Goal: Check status: Check status

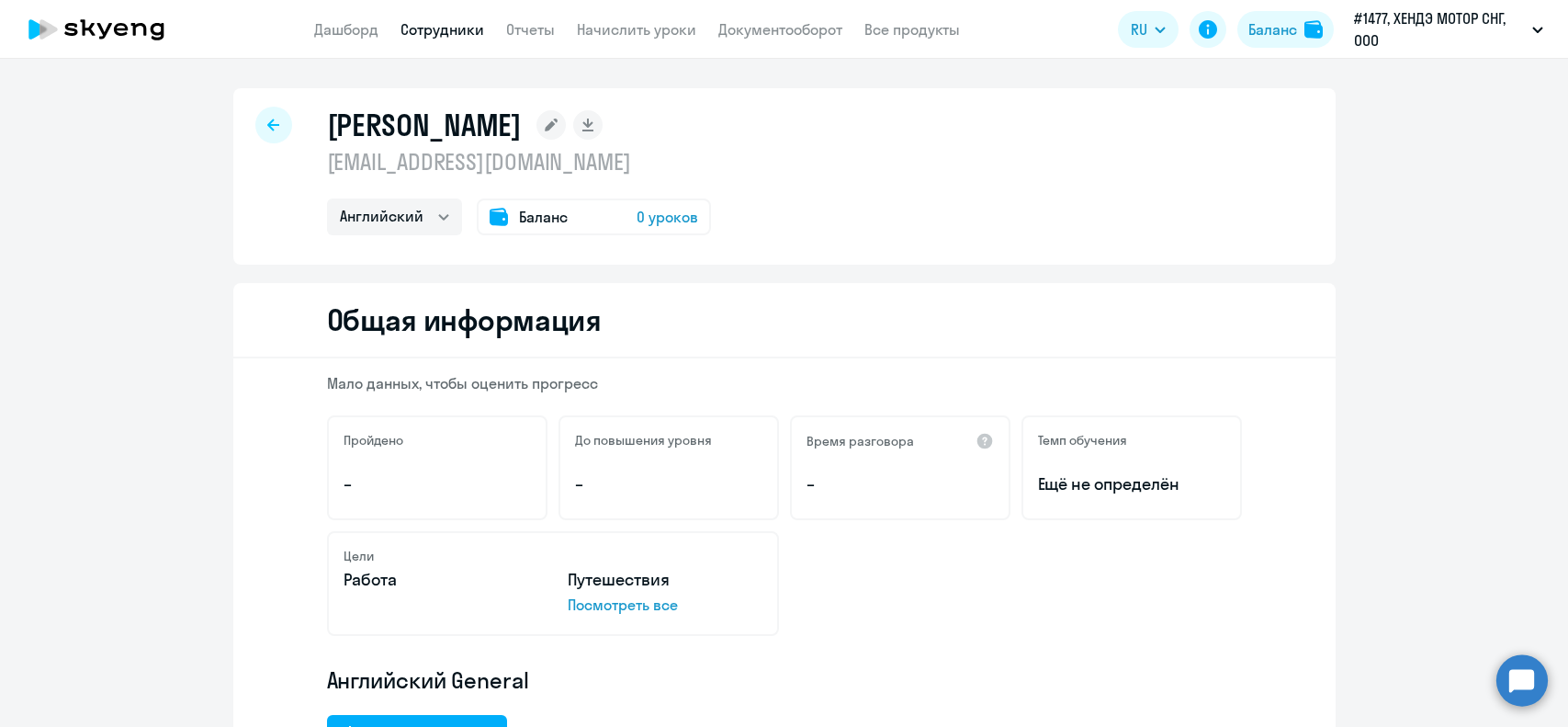
select select "english"
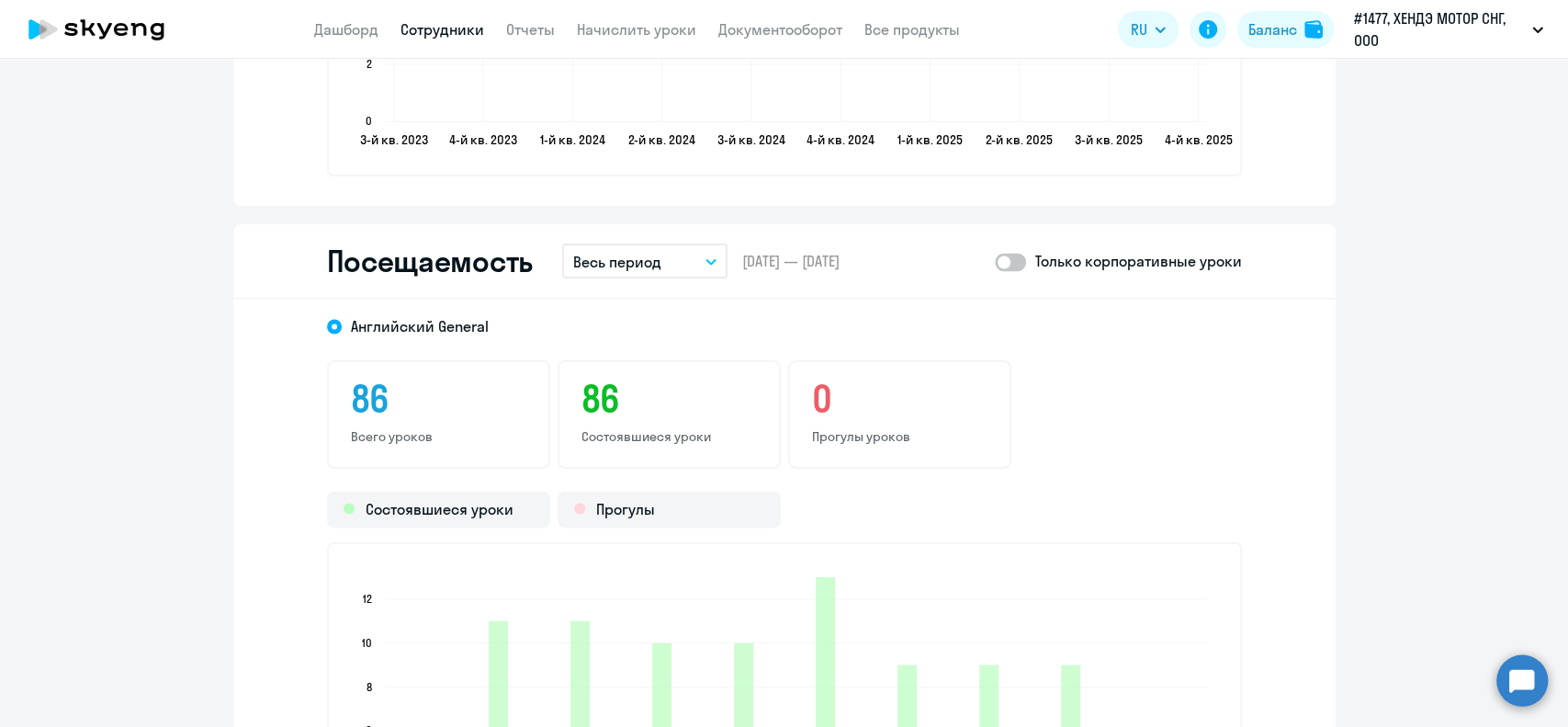
scroll to position [2082, 0]
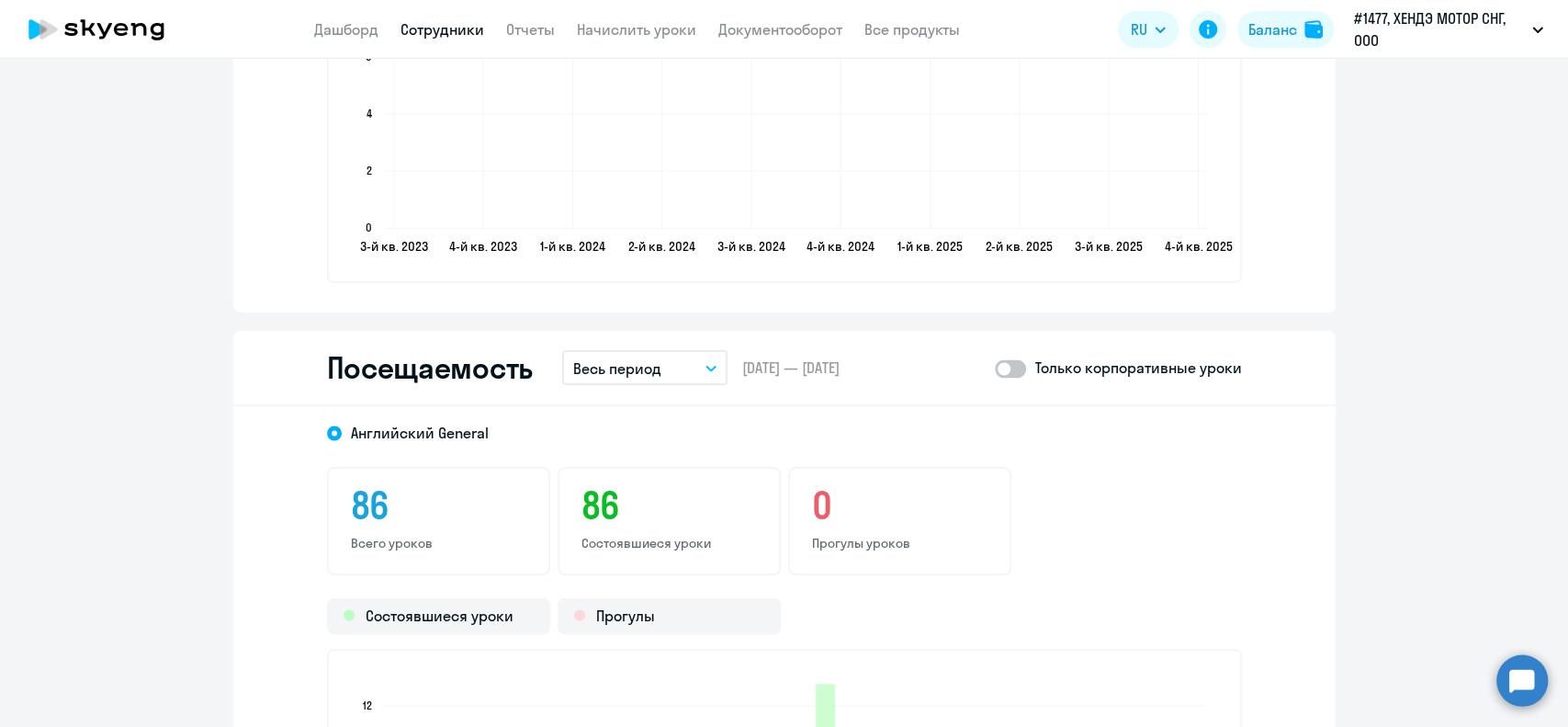
click at [639, 375] on p "Весь период" at bounding box center [617, 367] width 89 height 22
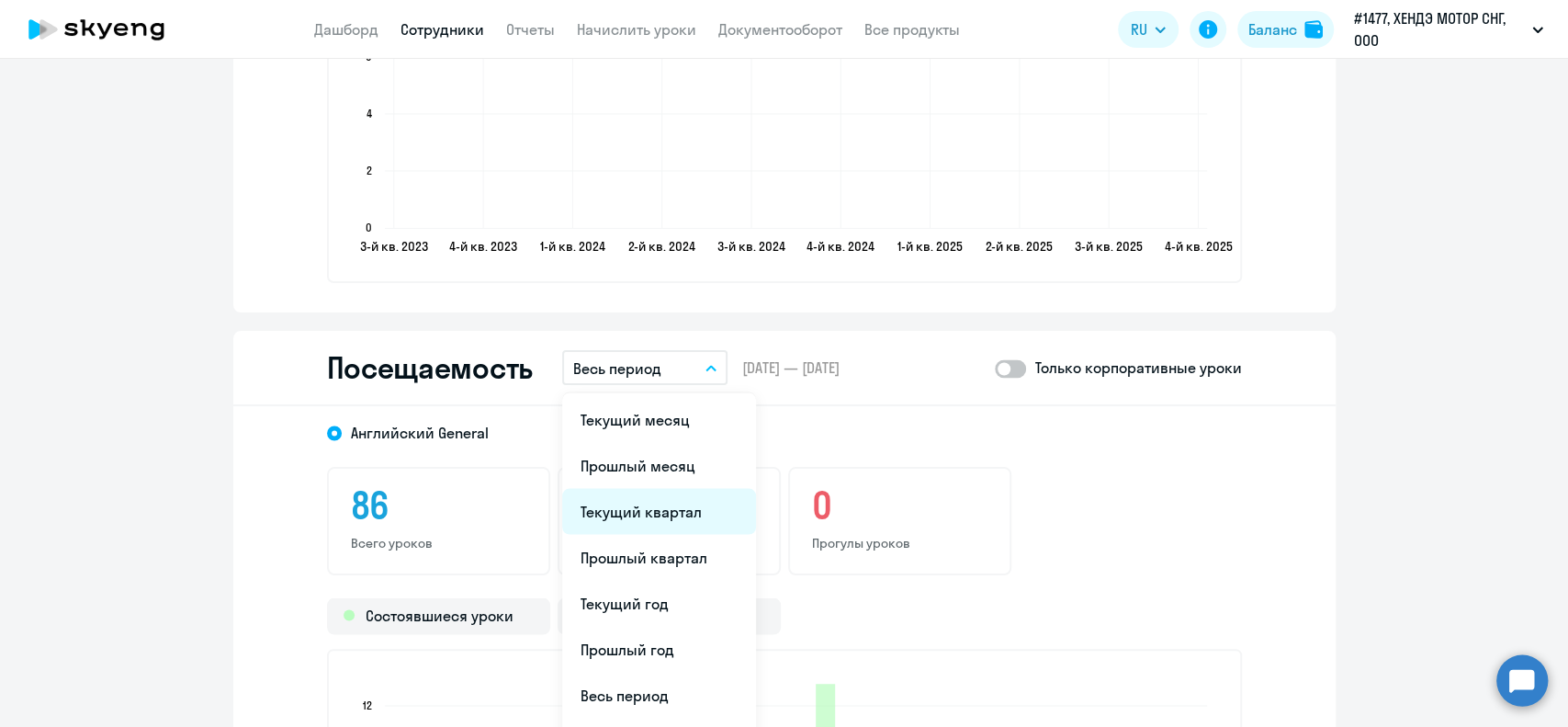
click at [625, 505] on li "Текущий квартал" at bounding box center [658, 511] width 193 height 46
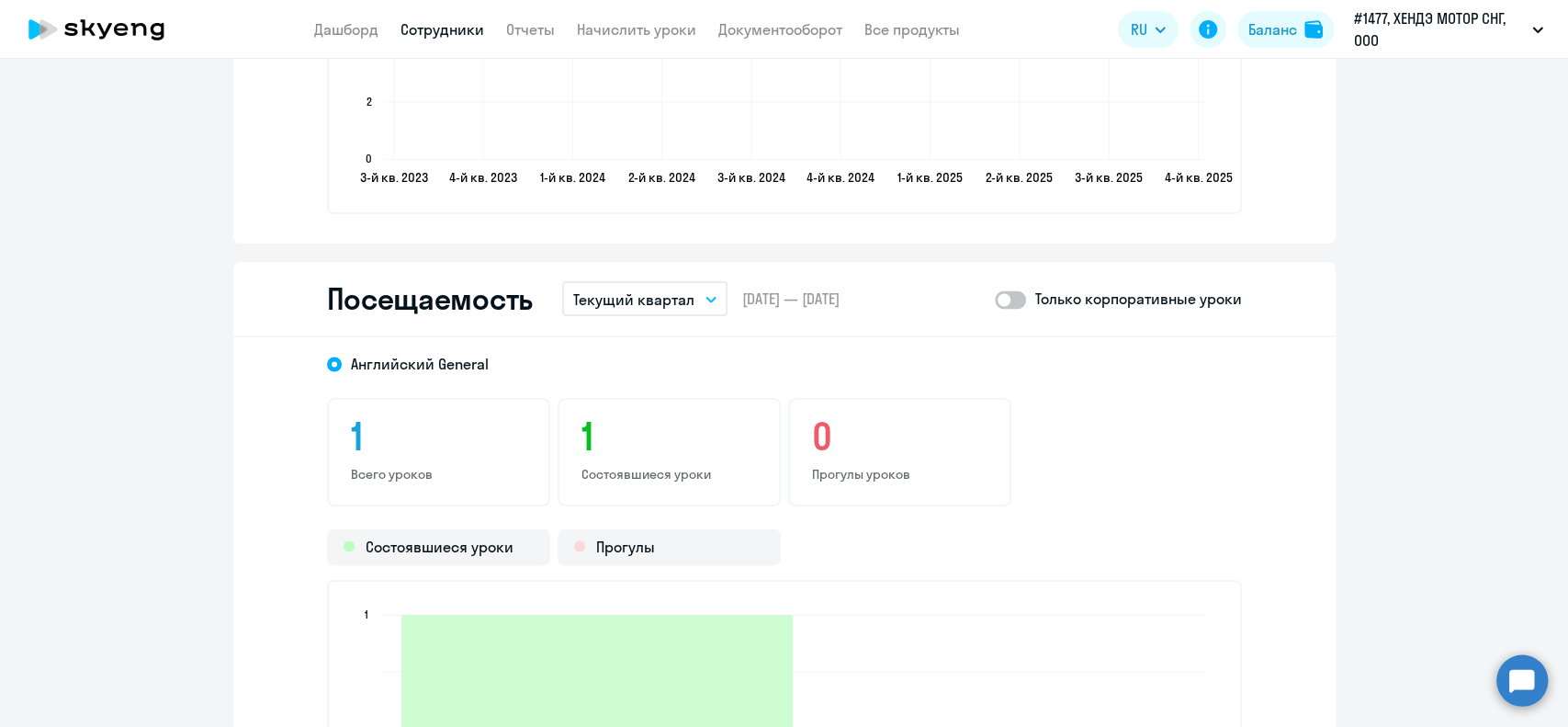
scroll to position [2205, 0]
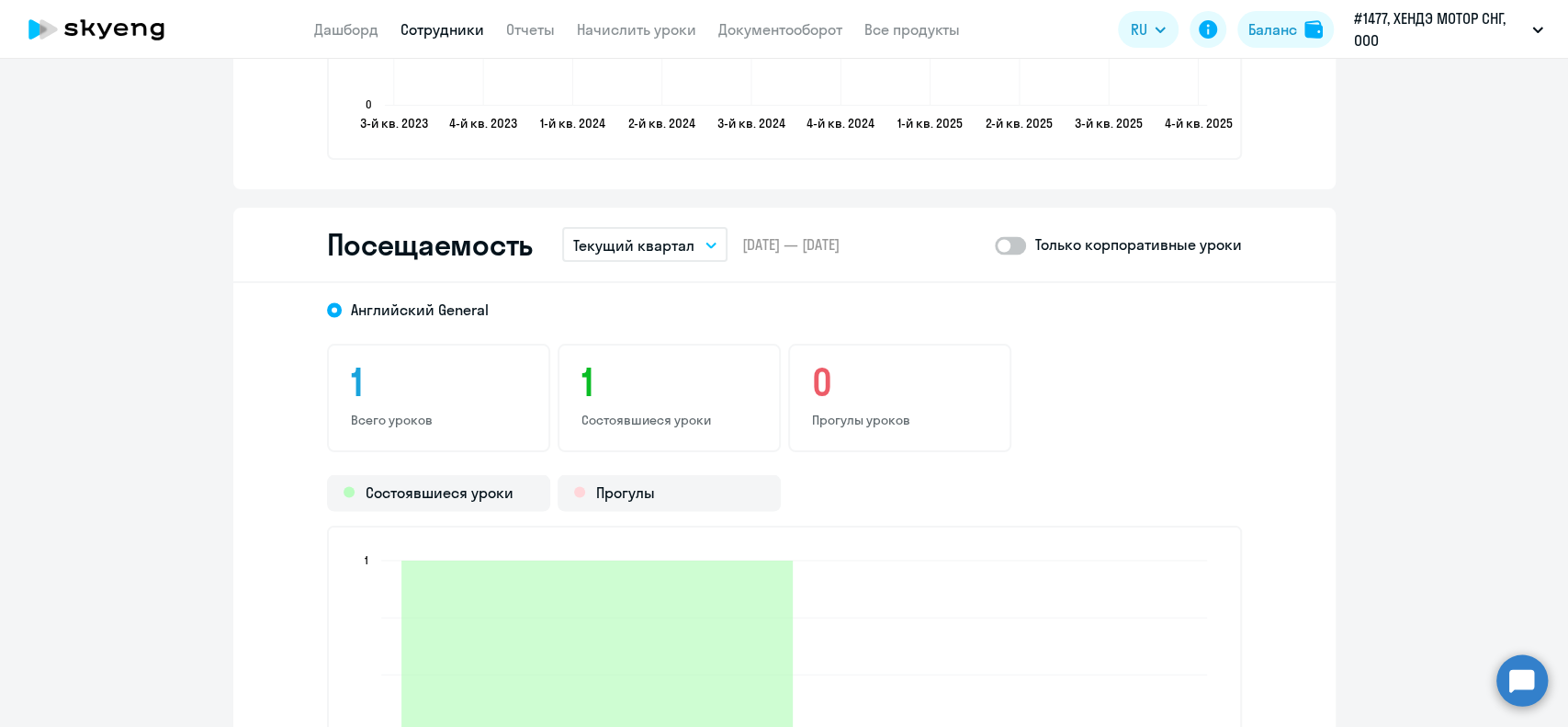
click at [633, 239] on p "Текущий квартал" at bounding box center [633, 244] width 121 height 22
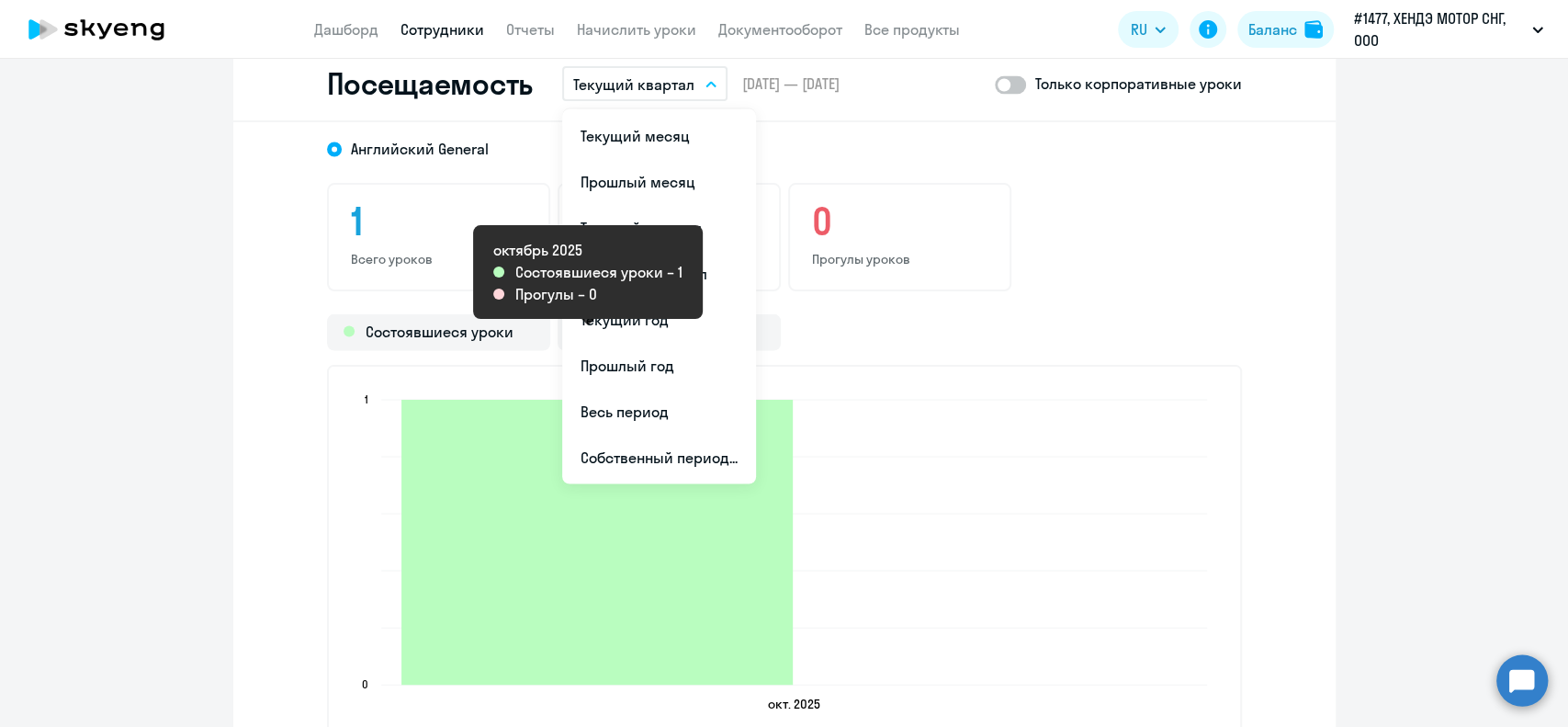
scroll to position [2327, 0]
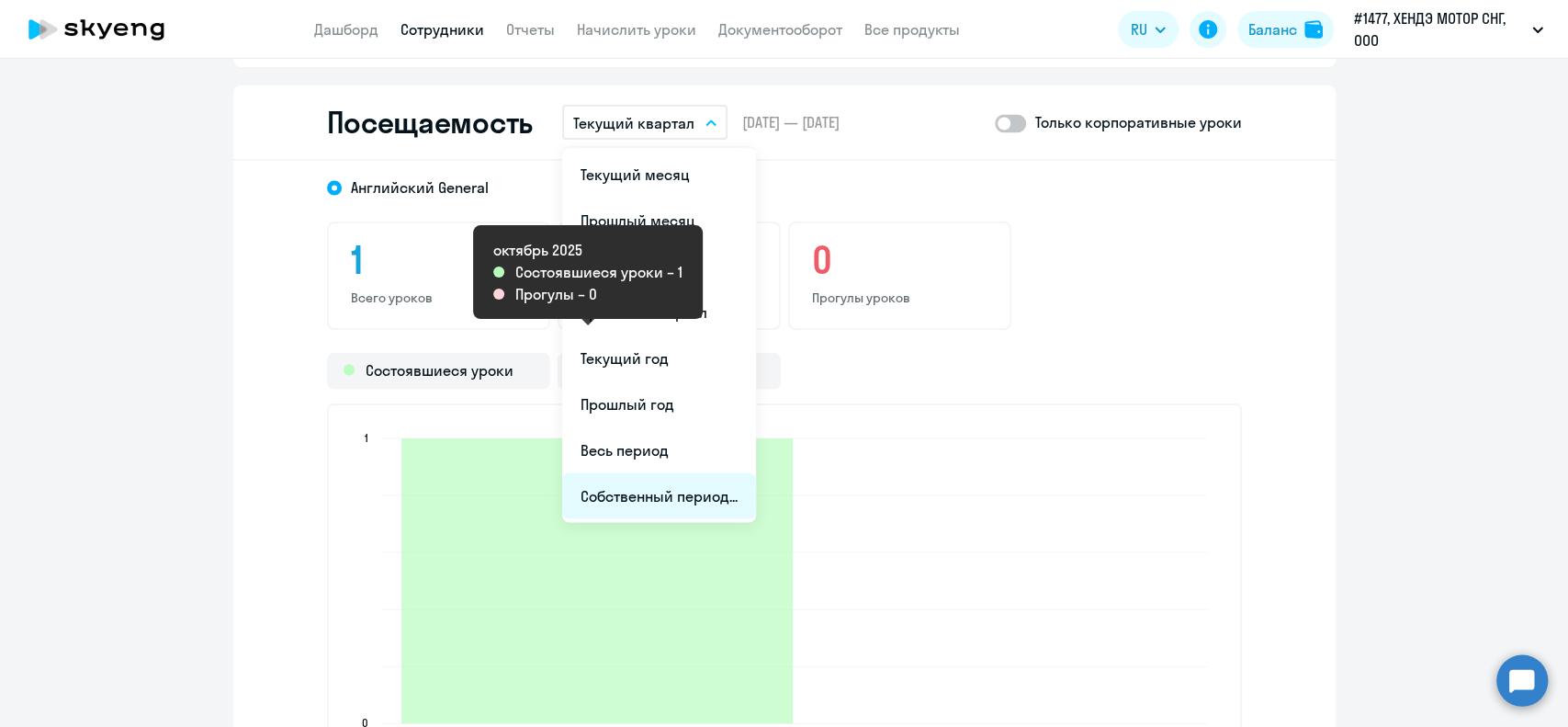
click at [668, 499] on li "Собственный период..." at bounding box center [658, 495] width 193 height 46
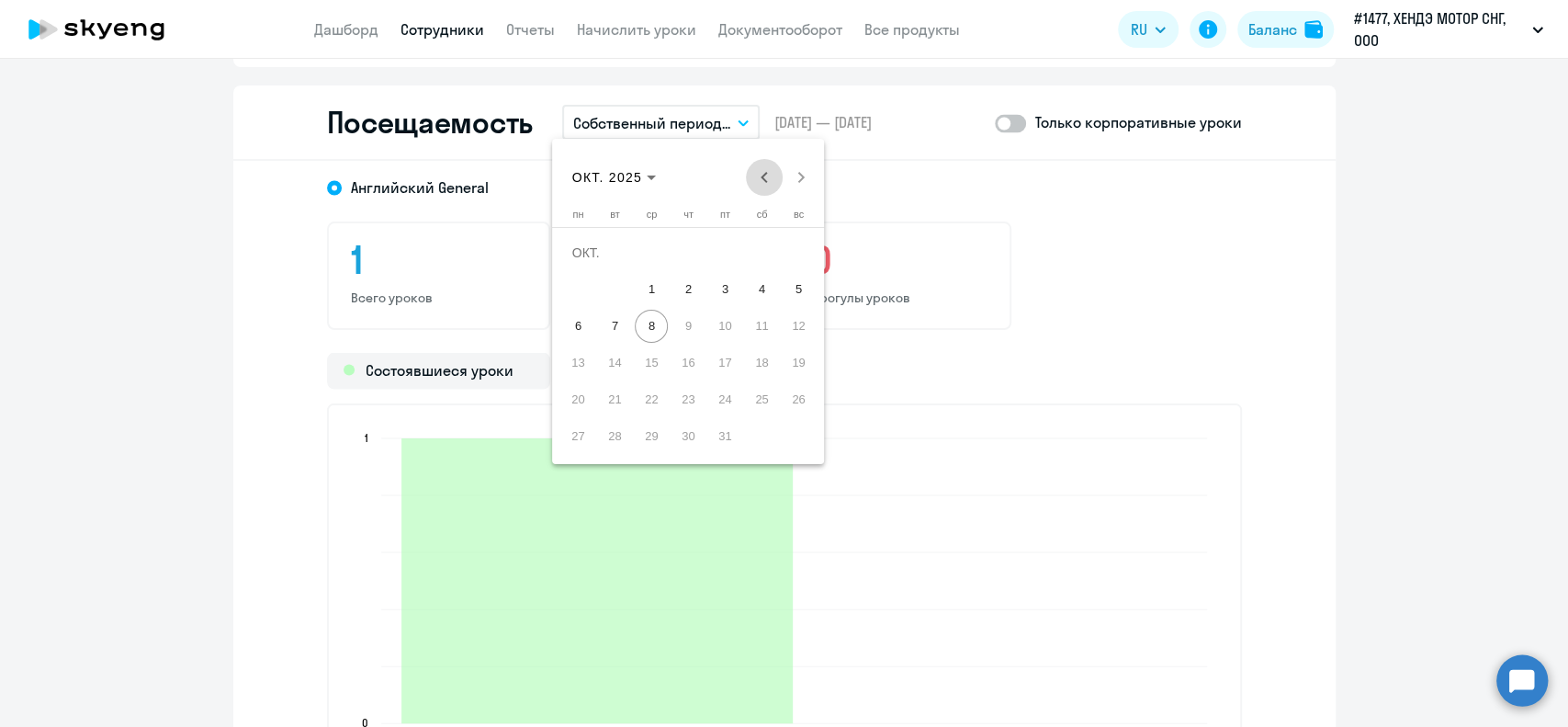
click at [761, 172] on span "Previous month" at bounding box center [764, 177] width 37 height 37
click at [586, 291] on span "1" at bounding box center [577, 289] width 33 height 33
click at [805, 172] on span "Next month" at bounding box center [801, 177] width 37 height 37
click at [660, 334] on span "8" at bounding box center [651, 326] width 33 height 33
